Goal: Entertainment & Leisure: Consume media (video, audio)

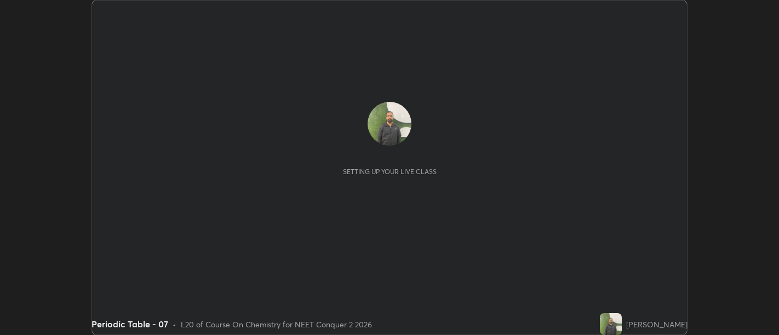
scroll to position [335, 778]
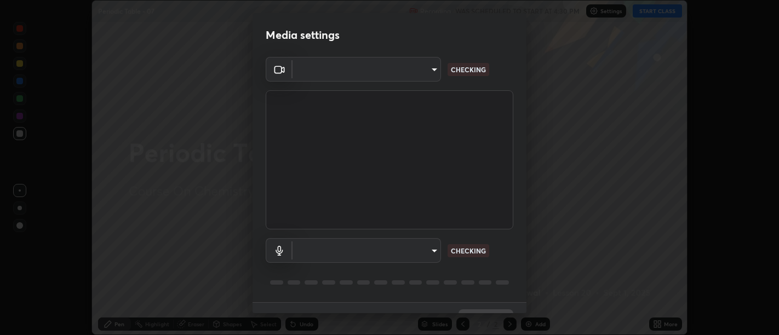
type input "d9b519daceb8a772394af6ea8e45353be5bbf62d8cb1cf3345c472de64055974"
type input "default"
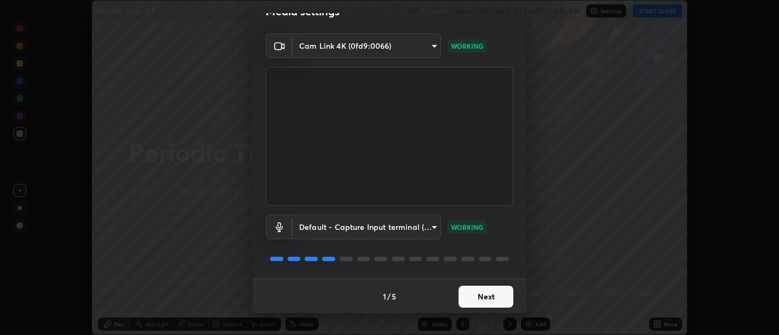
click at [488, 288] on button "Next" at bounding box center [485, 297] width 55 height 22
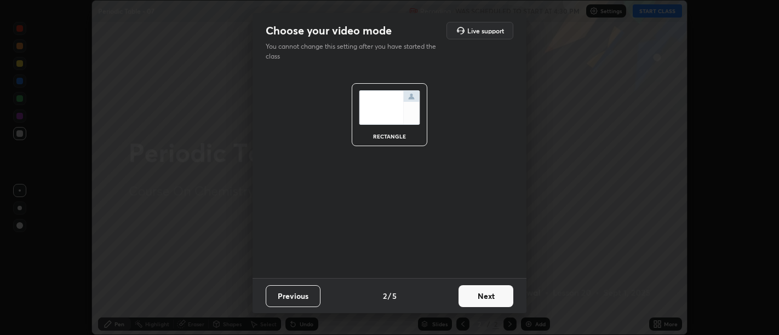
click at [490, 299] on button "Next" at bounding box center [485, 296] width 55 height 22
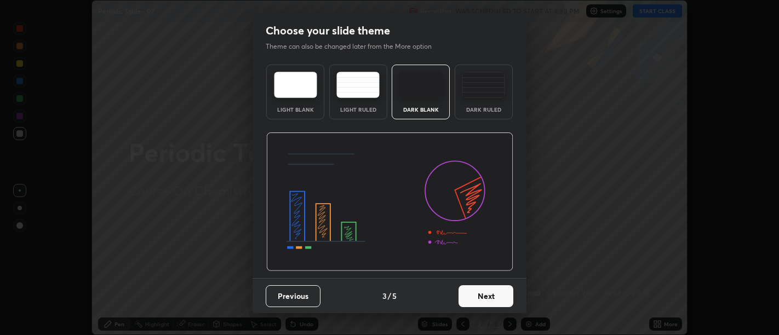
click at [490, 298] on button "Next" at bounding box center [485, 296] width 55 height 22
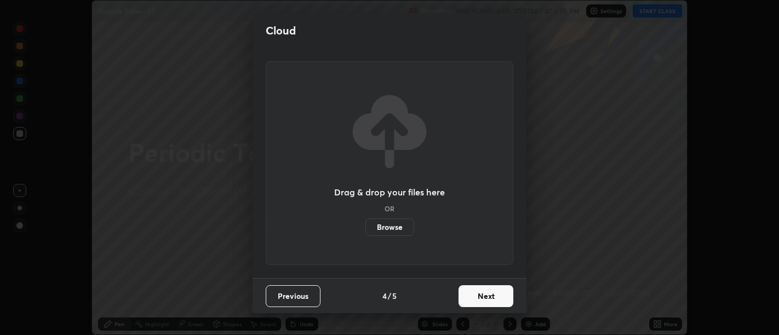
click at [488, 296] on button "Next" at bounding box center [485, 296] width 55 height 22
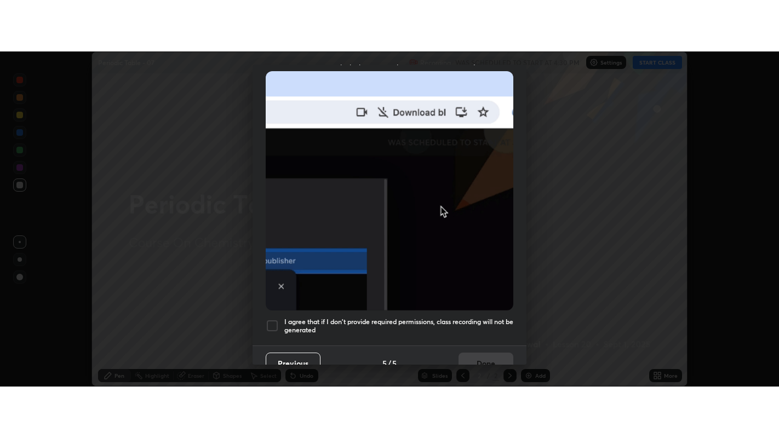
scroll to position [247, 0]
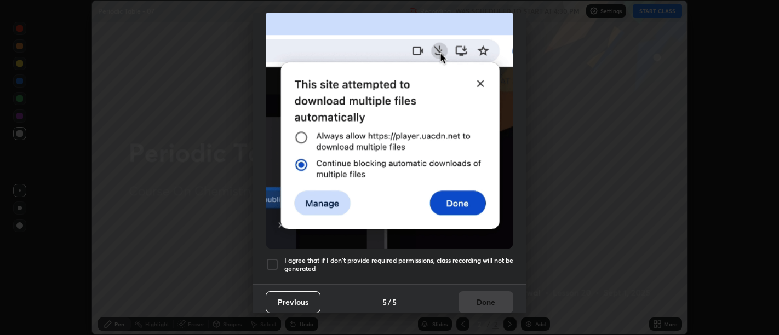
click at [481, 264] on h5 "I agree that if I don't provide required permissions, class recording will not …" at bounding box center [398, 264] width 229 height 17
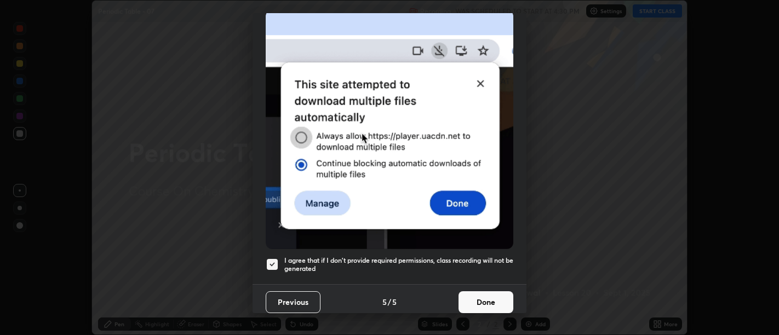
click at [486, 299] on button "Done" at bounding box center [485, 302] width 55 height 22
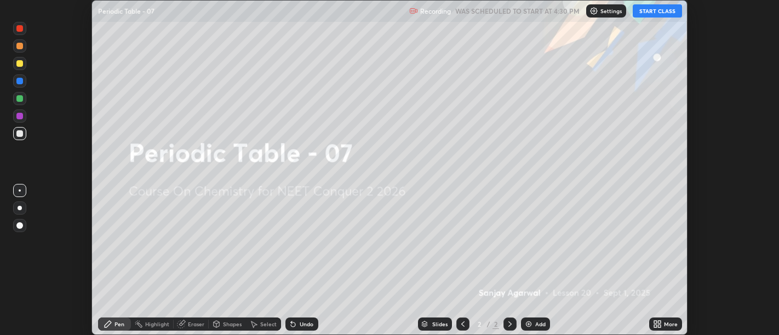
click at [659, 322] on icon at bounding box center [659, 322] width 3 height 3
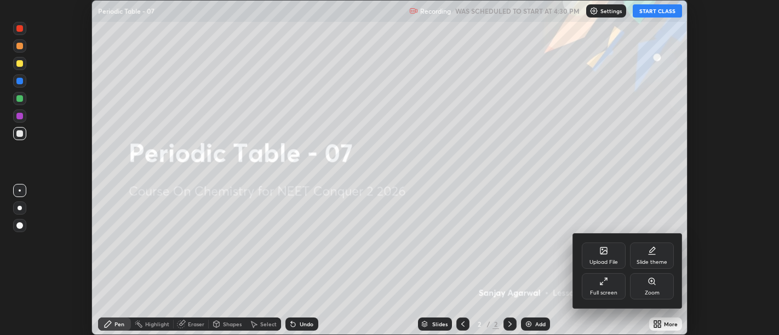
click at [605, 285] on icon at bounding box center [603, 281] width 9 height 9
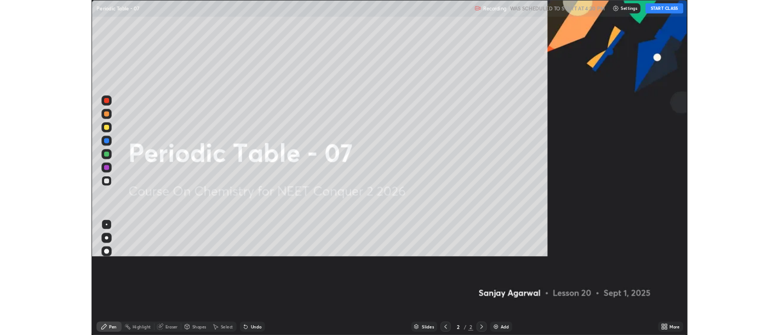
scroll to position [438, 779]
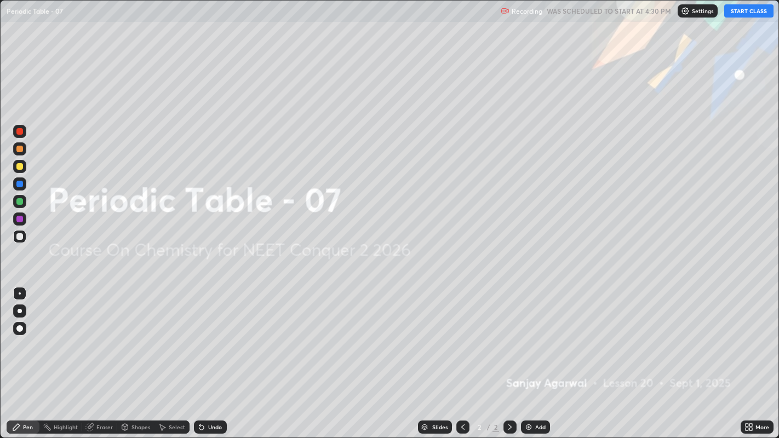
click at [739, 13] on button "START CLASS" at bounding box center [748, 10] width 49 height 13
click at [535, 335] on div "Add" at bounding box center [535, 427] width 29 height 13
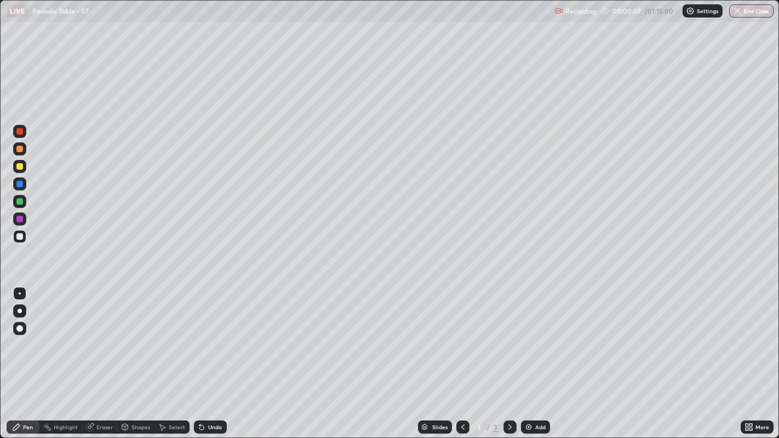
click at [17, 165] on div at bounding box center [19, 166] width 7 height 7
click at [20, 310] on div at bounding box center [20, 311] width 4 height 4
click at [205, 335] on div "Undo" at bounding box center [210, 427] width 33 height 13
click at [209, 335] on div "Undo" at bounding box center [210, 427] width 33 height 13
click at [22, 130] on div at bounding box center [19, 131] width 7 height 7
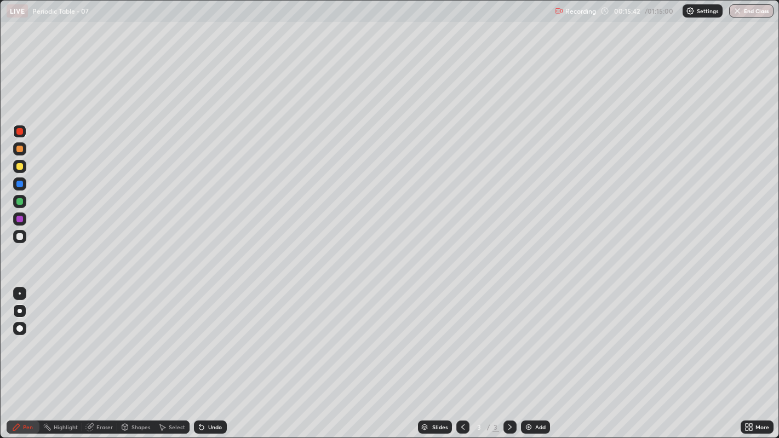
click at [16, 238] on div at bounding box center [19, 236] width 13 height 13
click at [527, 335] on img at bounding box center [528, 427] width 9 height 9
click at [100, 335] on div "Eraser" at bounding box center [104, 426] width 16 height 5
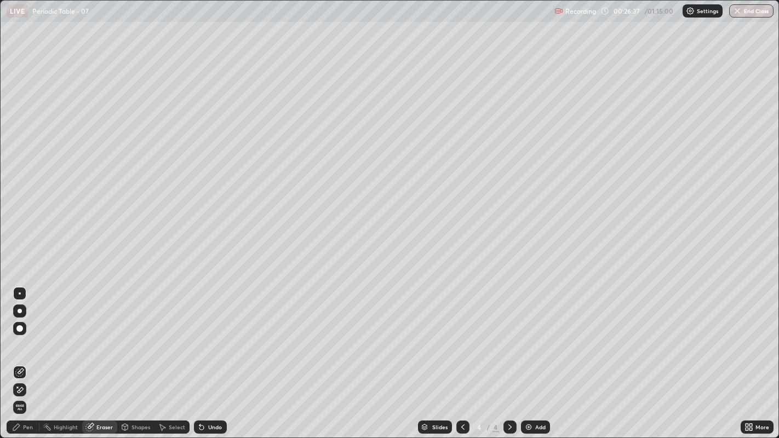
click at [27, 335] on div "Pen" at bounding box center [28, 426] width 10 height 5
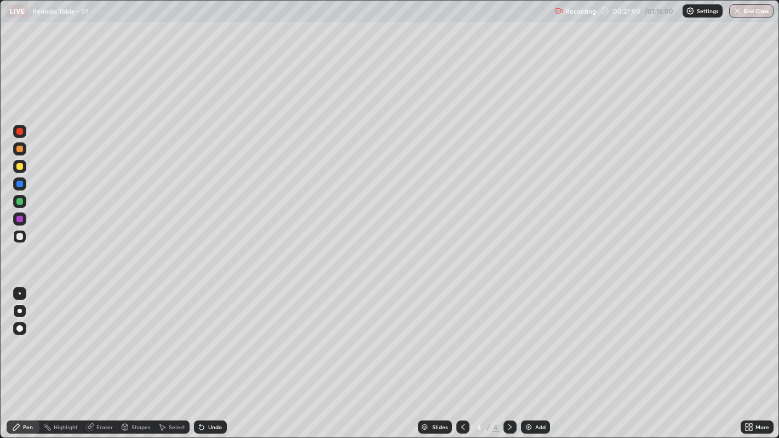
click at [26, 165] on div at bounding box center [19, 166] width 13 height 13
click at [528, 335] on img at bounding box center [528, 427] width 9 height 9
click at [526, 335] on img at bounding box center [528, 427] width 9 height 9
click at [22, 238] on div at bounding box center [19, 236] width 7 height 7
click at [20, 166] on div at bounding box center [19, 166] width 7 height 7
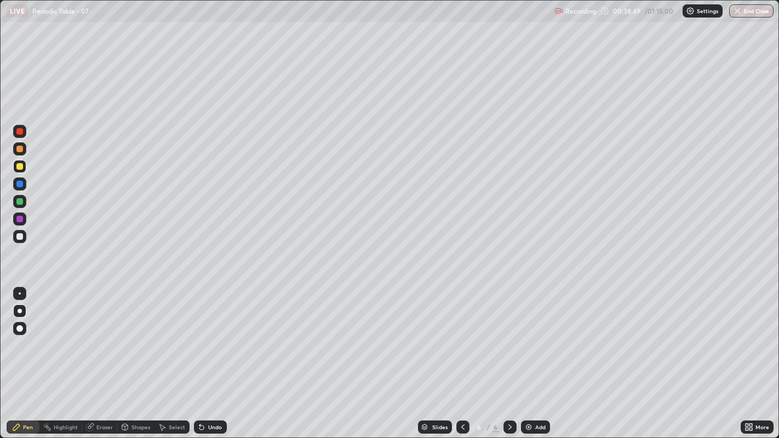
click at [19, 237] on div at bounding box center [19, 236] width 7 height 7
click at [206, 335] on div "Undo" at bounding box center [210, 427] width 33 height 13
click at [25, 162] on div at bounding box center [19, 166] width 13 height 13
click at [22, 234] on div at bounding box center [19, 236] width 7 height 7
click at [212, 335] on div "Undo" at bounding box center [215, 426] width 14 height 5
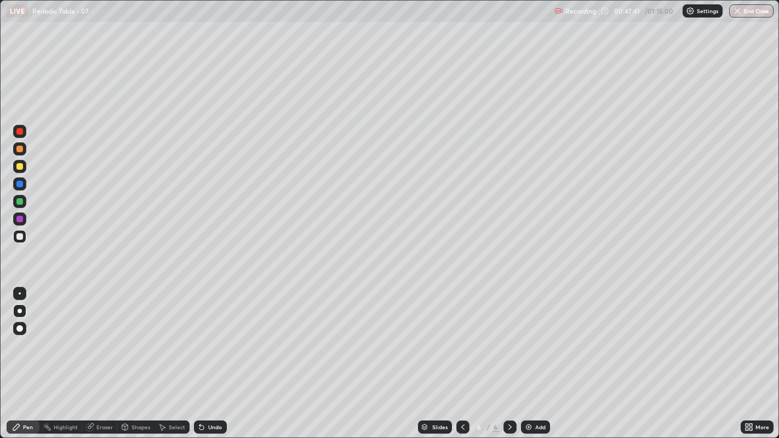
click at [529, 335] on div "Add" at bounding box center [535, 427] width 29 height 13
click at [208, 335] on div "Undo" at bounding box center [210, 427] width 33 height 13
click at [209, 335] on div "Undo" at bounding box center [210, 427] width 33 height 13
click at [22, 168] on div at bounding box center [19, 166] width 13 height 13
click at [218, 335] on div "Undo" at bounding box center [210, 427] width 33 height 13
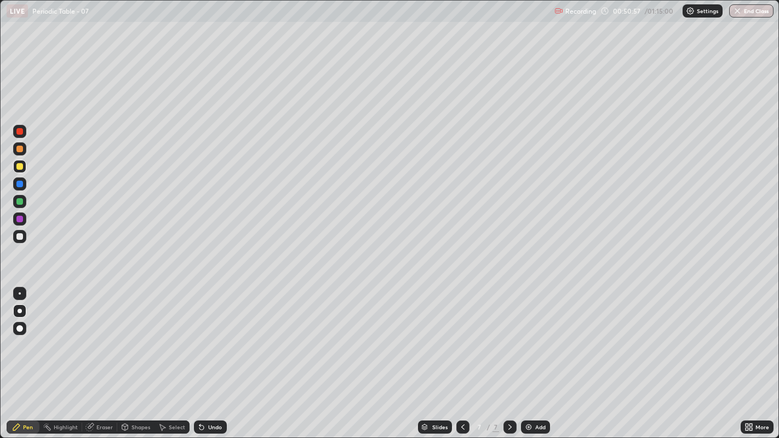
click at [20, 238] on div at bounding box center [19, 236] width 7 height 7
click at [20, 163] on div at bounding box center [19, 166] width 13 height 13
click at [27, 335] on div "Pen" at bounding box center [28, 426] width 10 height 5
click at [525, 335] on img at bounding box center [528, 427] width 9 height 9
click at [209, 335] on div "Undo" at bounding box center [215, 426] width 14 height 5
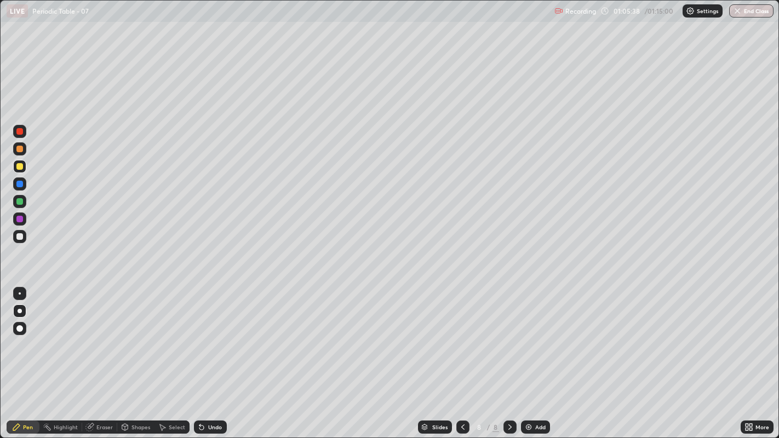
click at [210, 335] on div "Undo" at bounding box center [215, 426] width 14 height 5
click at [208, 335] on div "Undo" at bounding box center [215, 426] width 14 height 5
click at [210, 335] on div "Undo" at bounding box center [215, 426] width 14 height 5
click at [738, 14] on img "button" at bounding box center [737, 11] width 9 height 9
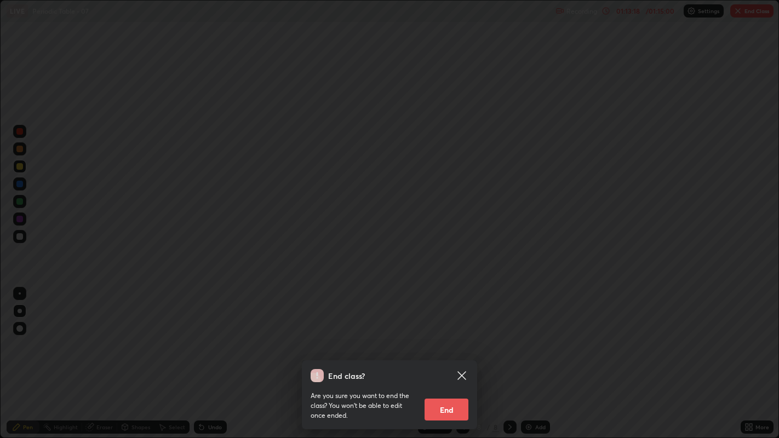
click at [453, 335] on button "End" at bounding box center [446, 410] width 44 height 22
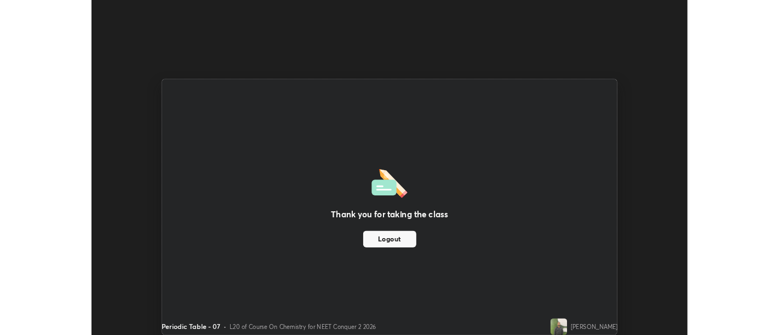
scroll to position [54434, 53990]
